Goal: Navigation & Orientation: Go to known website

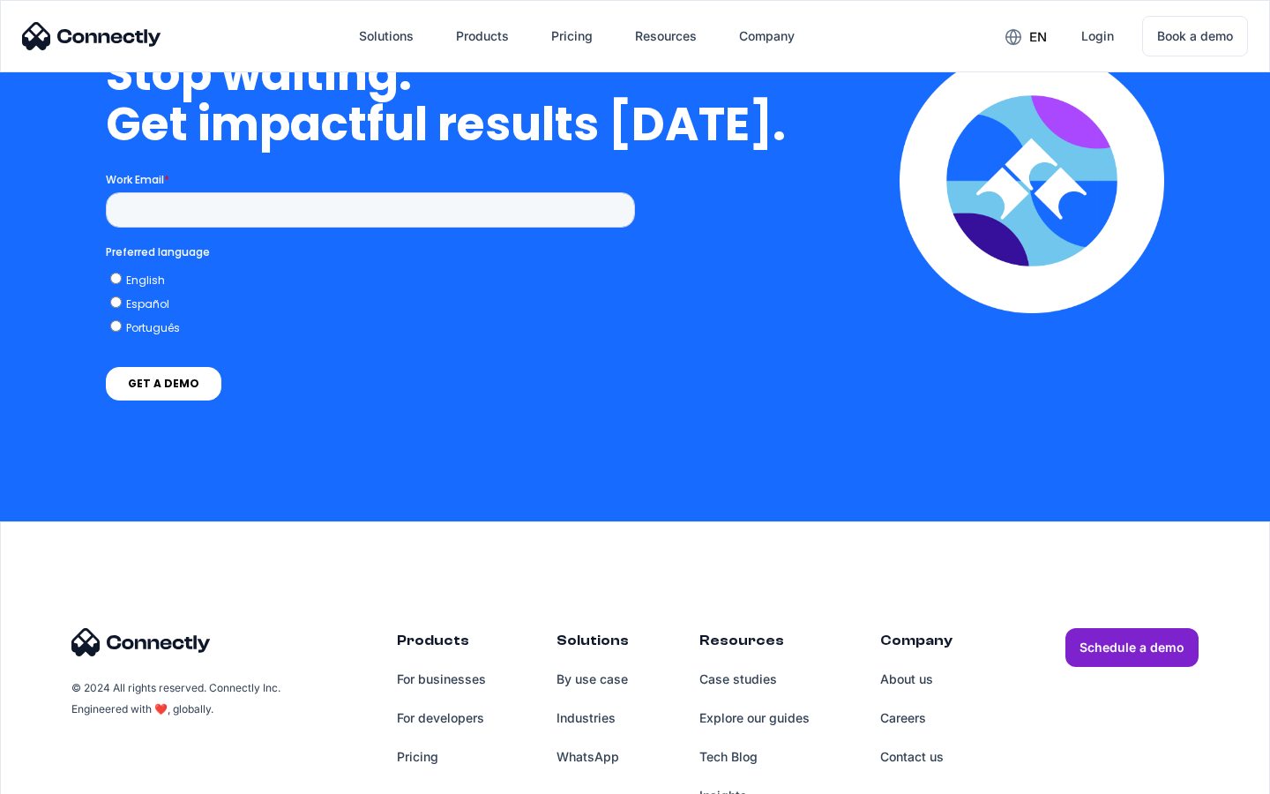
scroll to position [5129, 0]
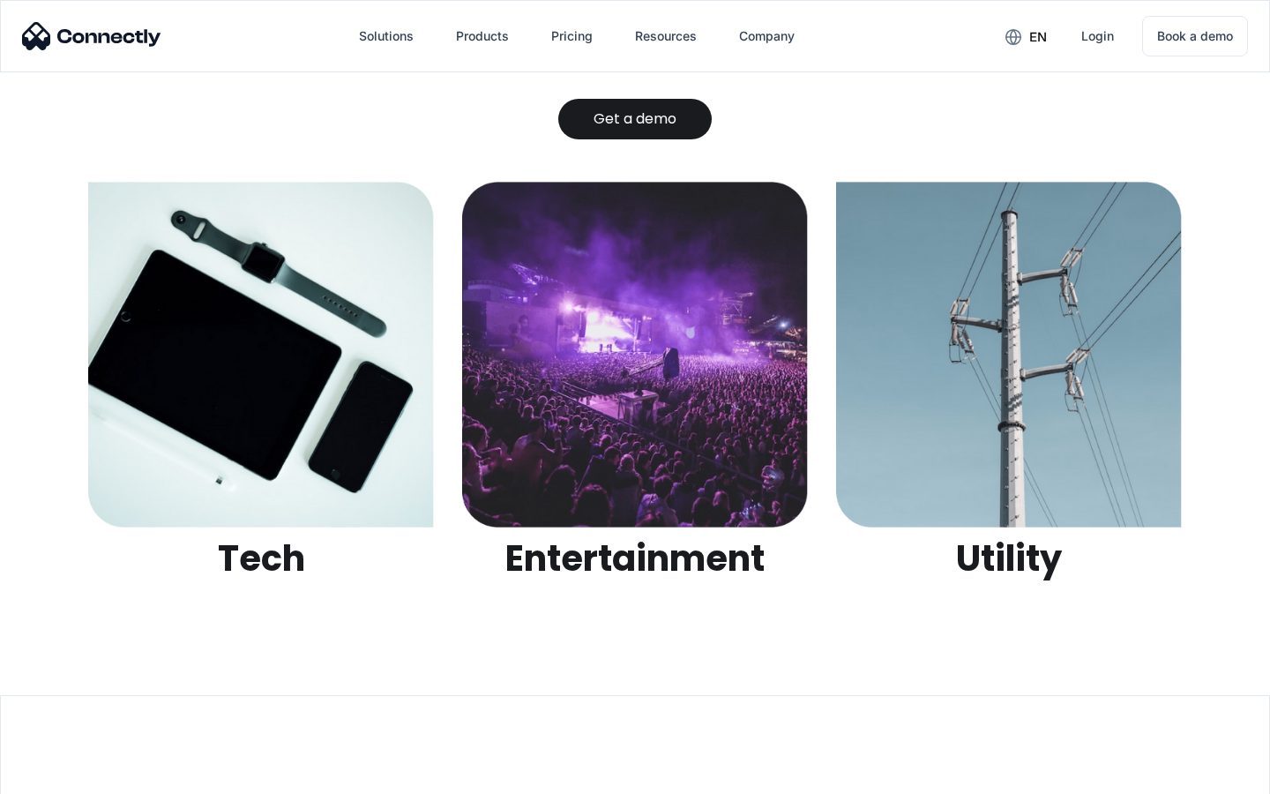
scroll to position [5566, 0]
